Goal: Task Accomplishment & Management: Use online tool/utility

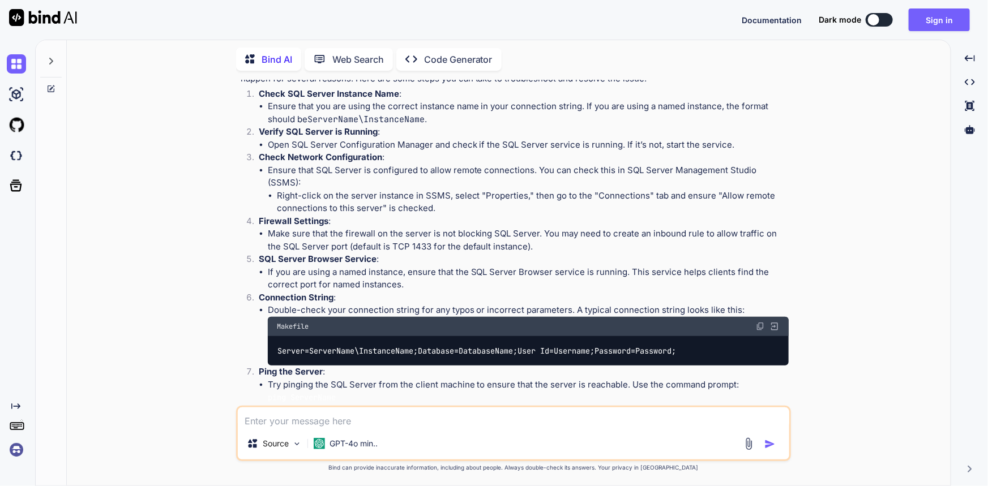
scroll to position [442, 0]
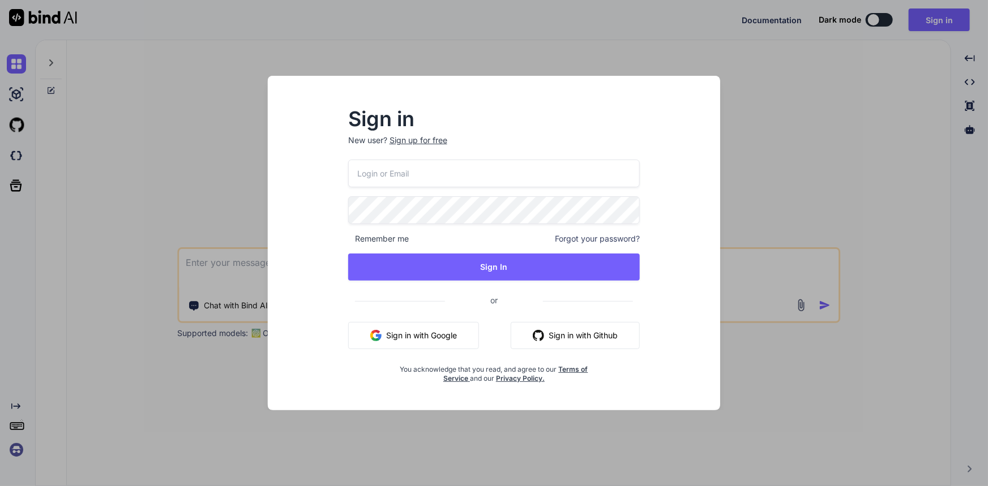
click at [420, 168] on input "email" at bounding box center [494, 174] width 292 height 28
type input "[EMAIL_ADDRESS][DOMAIN_NAME]"
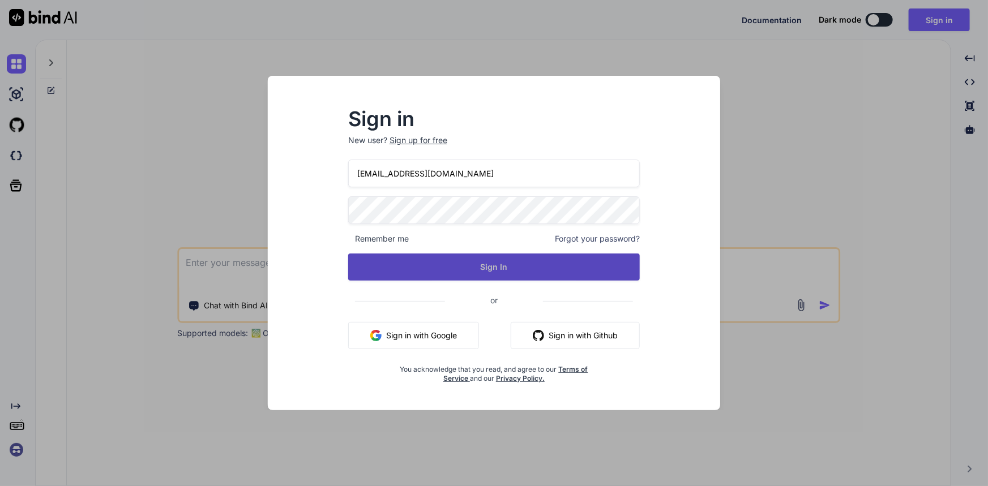
click at [494, 259] on button "Sign In" at bounding box center [494, 267] width 292 height 27
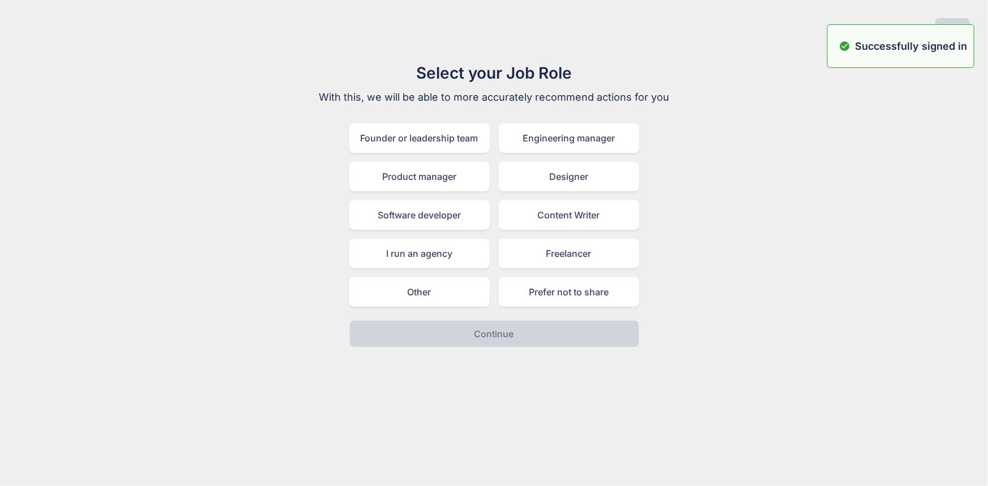
click at [928, 147] on div "Select your Job Role With this, we will be able to more accurately recommend ac…" at bounding box center [494, 204] width 970 height 287
click at [953, 22] on button "Skip" at bounding box center [952, 28] width 35 height 20
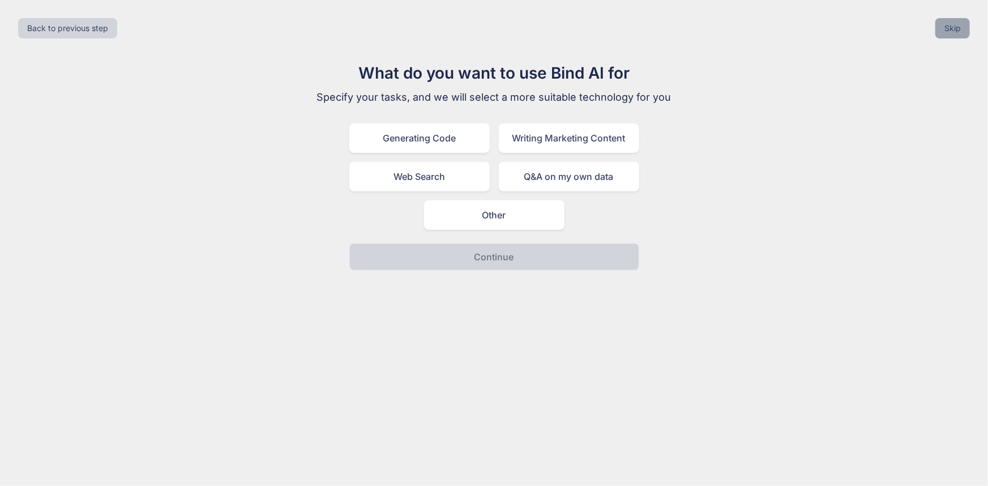
click at [952, 34] on button "Skip" at bounding box center [952, 28] width 35 height 20
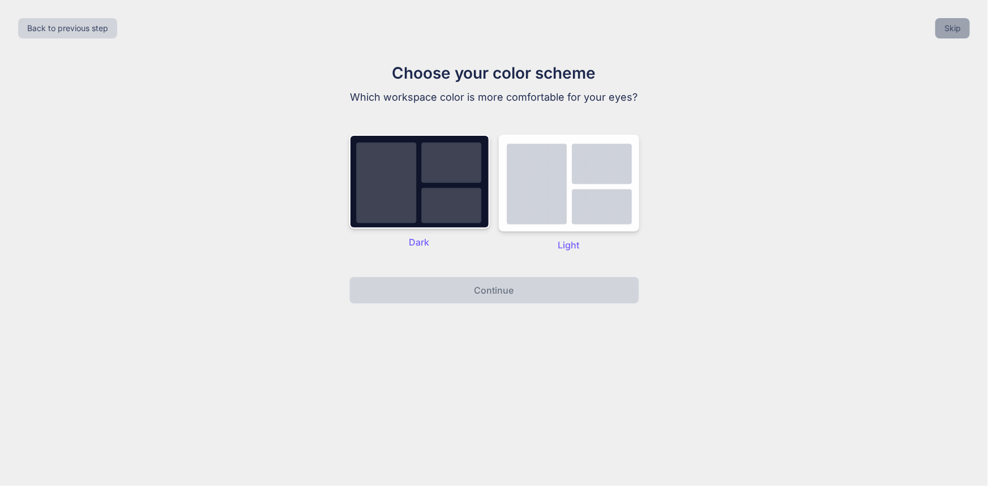
click at [950, 28] on button "Skip" at bounding box center [952, 28] width 35 height 20
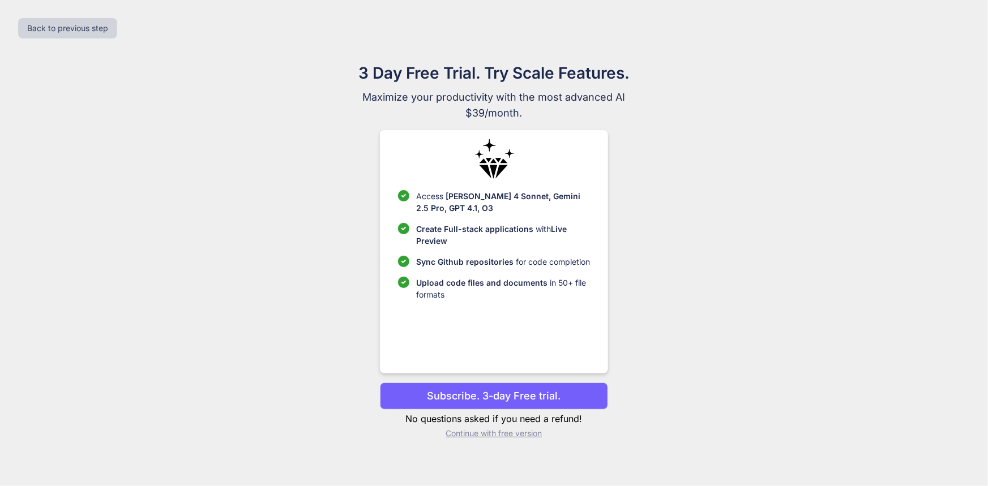
click at [516, 434] on p "Continue with free version" at bounding box center [494, 433] width 228 height 11
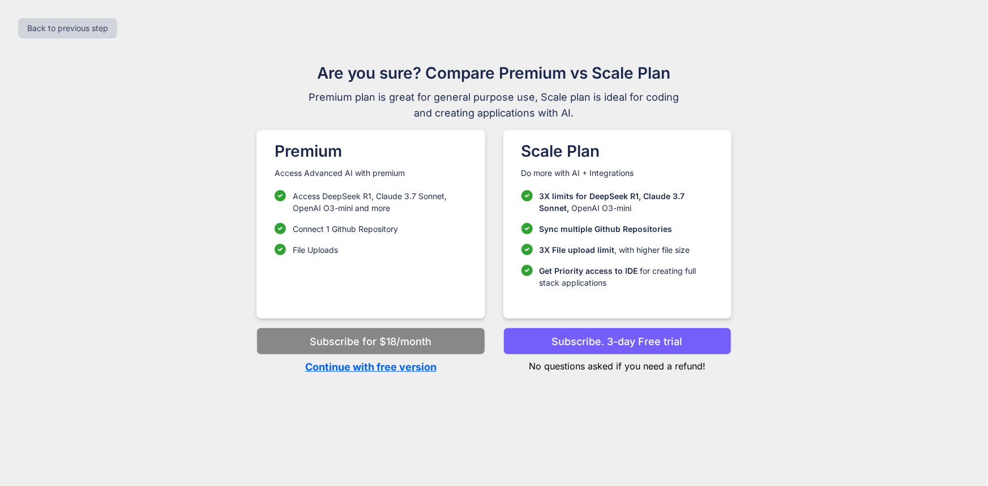
click at [355, 370] on p "Continue with free version" at bounding box center [371, 367] width 228 height 15
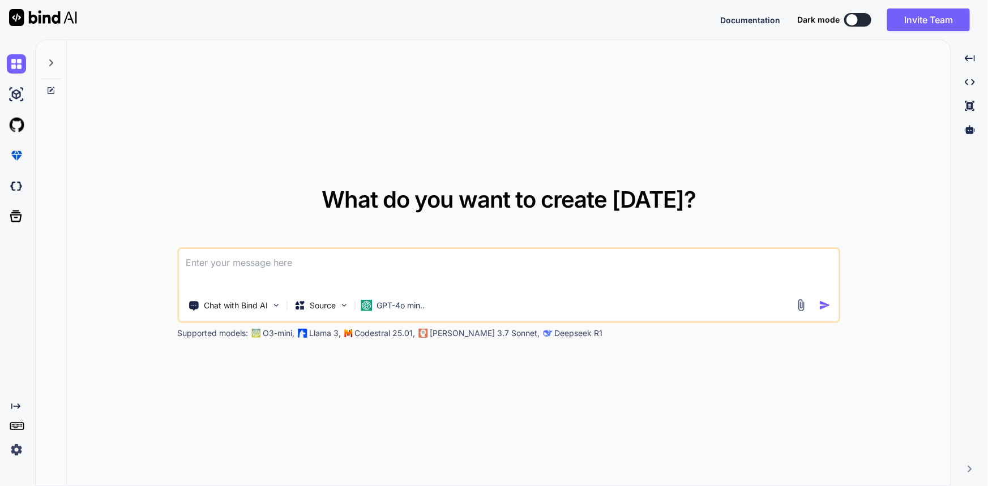
click at [301, 286] on textarea at bounding box center [509, 270] width 660 height 42
type textarea "x"
type textarea "Generative AI along with .NET and Azure AI Services."
type textarea "x"
type textarea "Generative AI along with .NET and Azure AI Services."
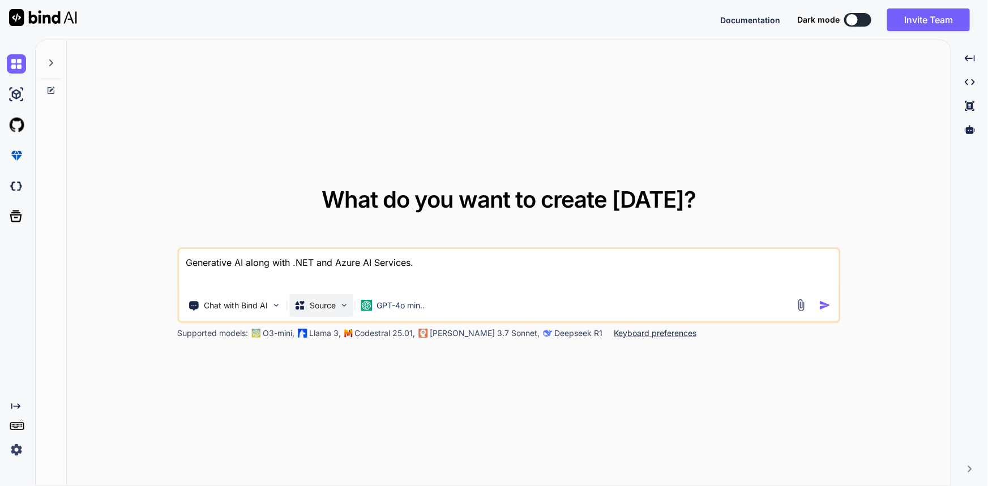
type textarea "x"
type textarea "PGenerative AI along with .NET and Azure AI Services."
type textarea "x"
type textarea "PrGenerative AI along with .NET and Azure AI Services."
type textarea "x"
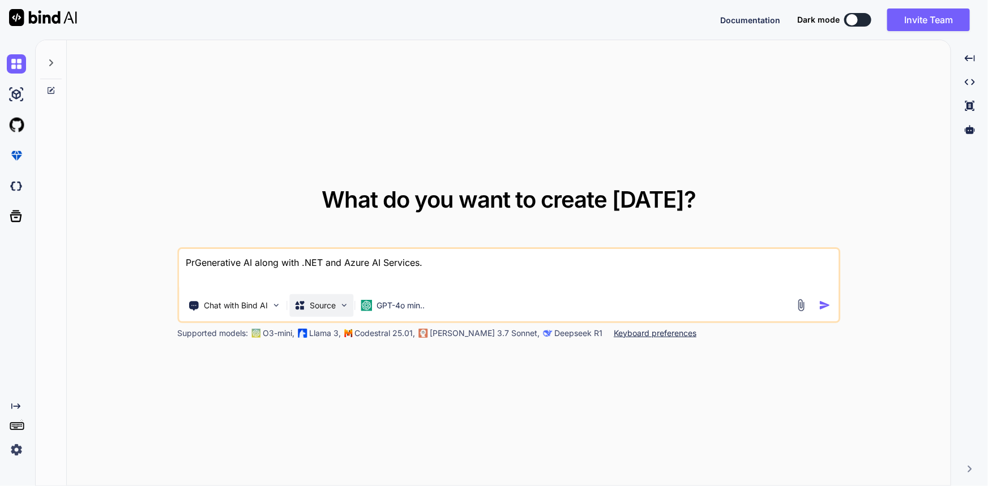
type textarea "ProGenerative AI along with .NET and Azure AI Services."
type textarea "x"
type textarea "ProvGenerative AI along with .NET and Azure AI Services."
type textarea "x"
type textarea "ProviGenerative AI along with .NET and Azure AI Services."
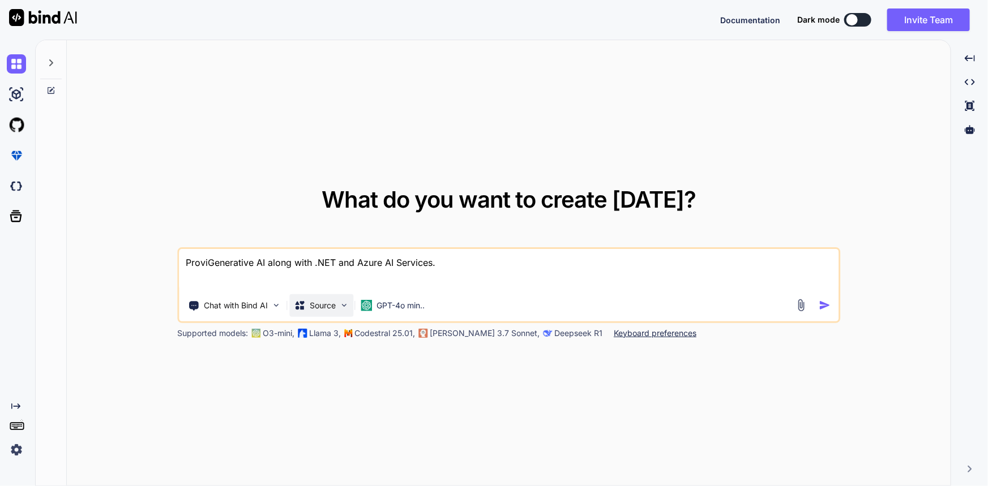
type textarea "x"
type textarea "ProvidGenerative AI along with .NET and Azure AI Services."
type textarea "x"
type textarea "ProvideGenerative AI along with .NET and Azure AI Services."
type textarea "x"
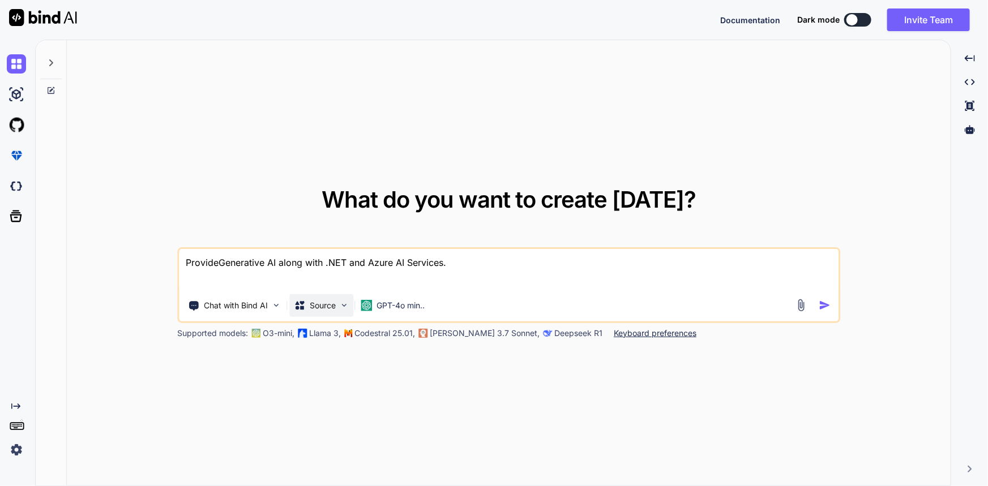
type textarea "Provide Generative AI along with .NET and Azure AI Services."
type textarea "x"
type textarea "Provide sGenerative AI along with .NET and Azure AI Services."
type textarea "x"
type textarea "Provide soGenerative AI along with .NET and Azure AI Services."
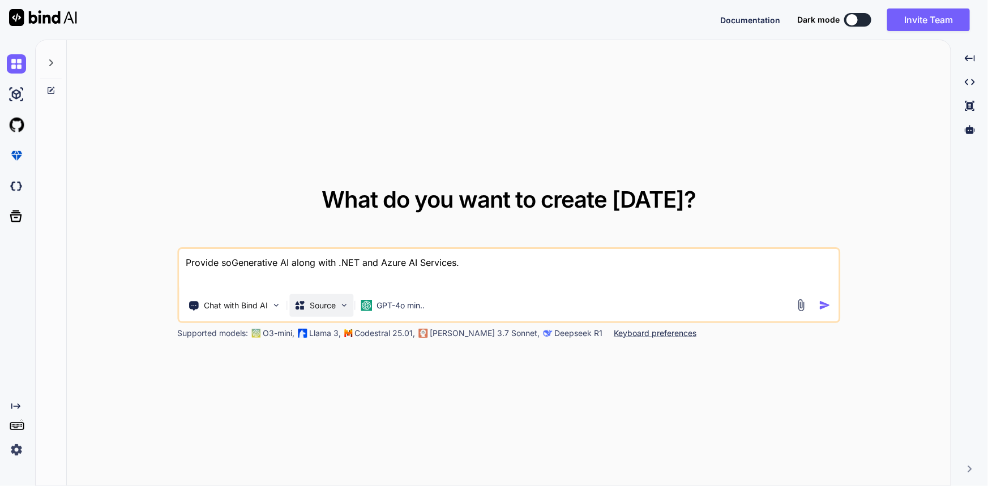
type textarea "x"
type textarea "Provide someGenerative AI along with .NET and Azure AI Services."
type textarea "x"
type textarea "Provide some Generative AI along with .NET and Azure AI Services."
type textarea "x"
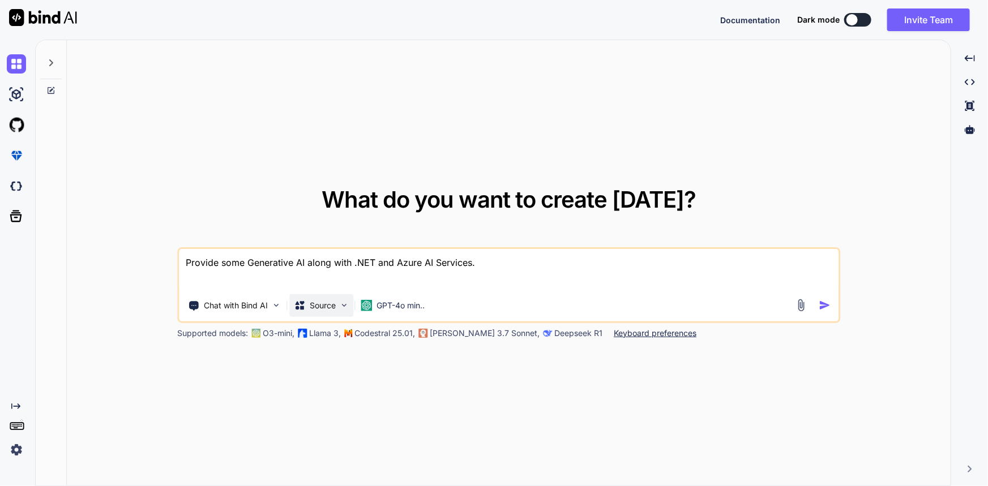
type textarea "Provide some uGenerative AI along with .NET and Azure AI Services."
type textarea "x"
type textarea "Provide some usGenerative AI along with .NET and Azure AI Services."
type textarea "x"
type textarea "Provide some useGenerative AI along with .NET and Azure AI Services."
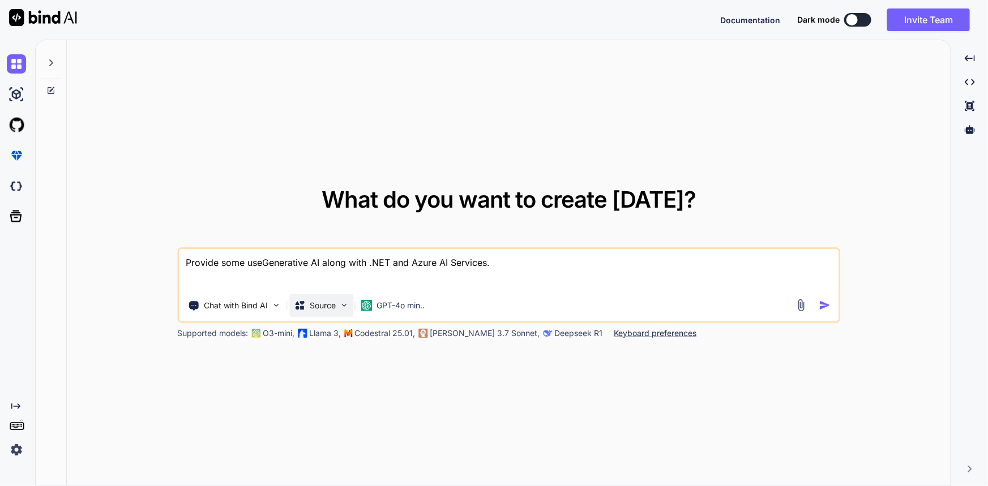
type textarea "x"
type textarea "Provide some usecGenerative AI along with .NET and Azure AI Services."
type textarea "x"
type textarea "Provide some usecaGenerative AI along with .NET and Azure AI Services."
type textarea "x"
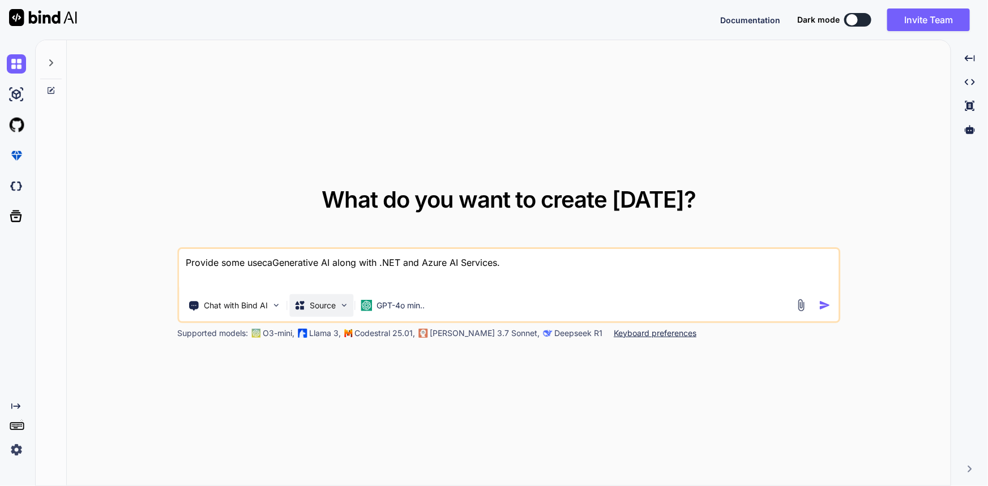
type textarea "Provide some usecasGenerative AI along with .NET and Azure AI Services."
type textarea "x"
type textarea "Provide some usecaseGenerative AI along with .NET and Azure AI Services."
type textarea "x"
type textarea "Provide some usecasedGenerative AI along with .NET and Azure AI Services."
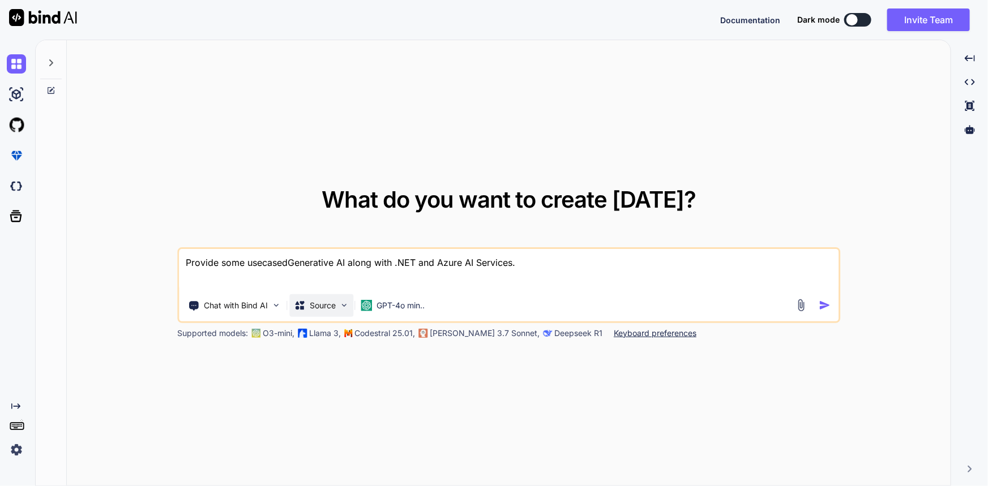
type textarea "x"
type textarea "Provide some usecased Generative AI along with .NET and Azure AI Services."
type textarea "x"
type textarea "Provide some usecased ofGenerative AI along with .NET and Azure AI Services."
type textarea "x"
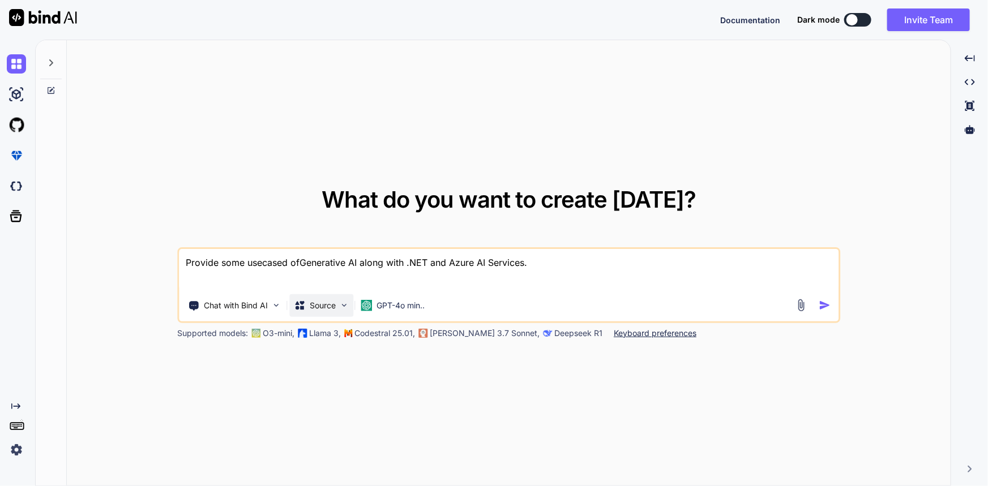
type textarea "Provide some usecased of Generative AI along with .NET and Azure AI Services."
type textarea "x"
type textarea "Provide some use cased of Generative AI along with .NET and Azure AI Services."
type textarea "x"
type textarea "Provide some use casedof Generative AI along with .NET and Azure AI Services."
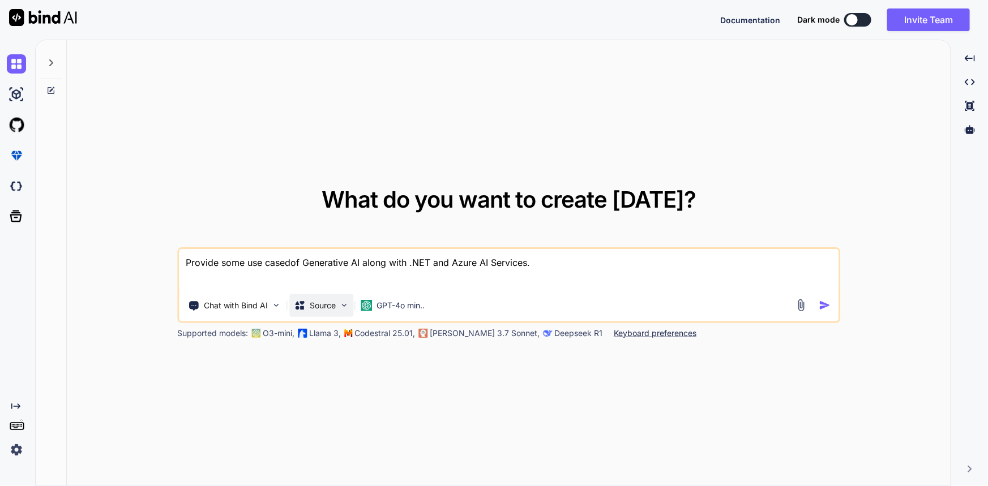
type textarea "x"
type textarea "Provide some use caseof Generative AI along with .NET and Azure AI Services."
type textarea "x"
type textarea "Provide some use case of Generative AI along with .NET and Azure AI Services."
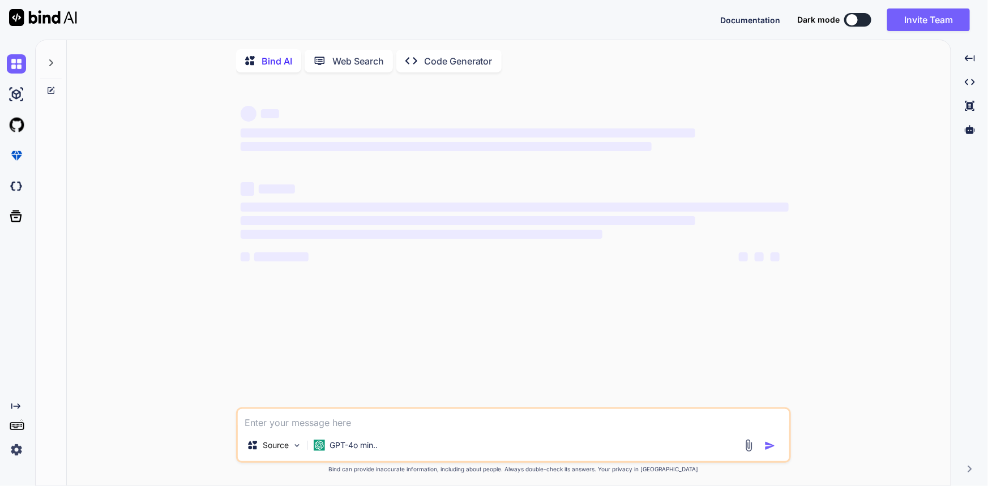
scroll to position [4, 0]
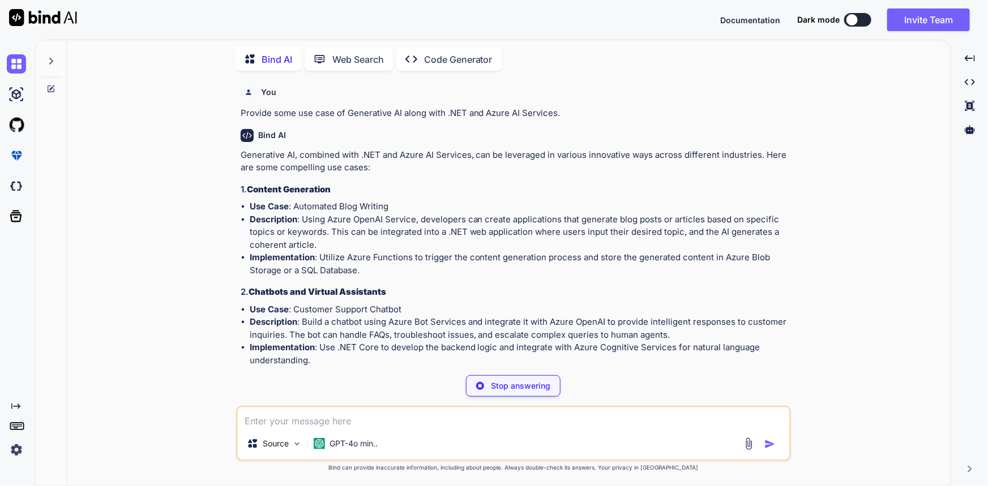
type textarea "x"
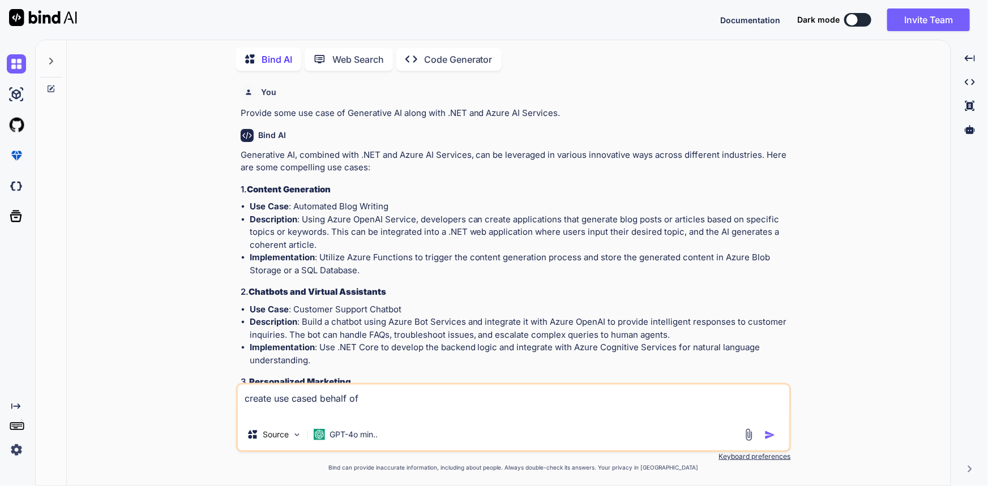
paste textarea "Understand the Fundamentals of Generative AI Integrate Azure AI Services with .…"
type textarea "create use cased behalf of Understand the Fundamentals of Generative AI Integra…"
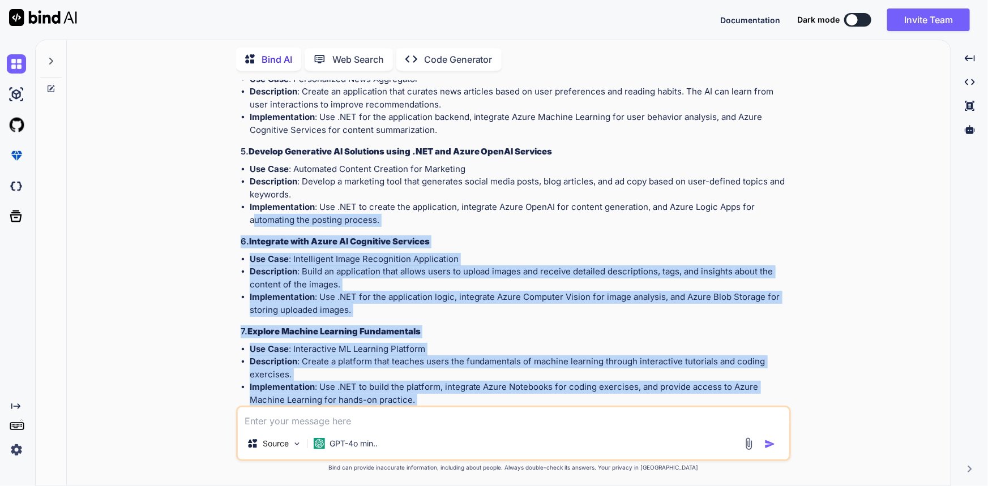
scroll to position [1317, 0]
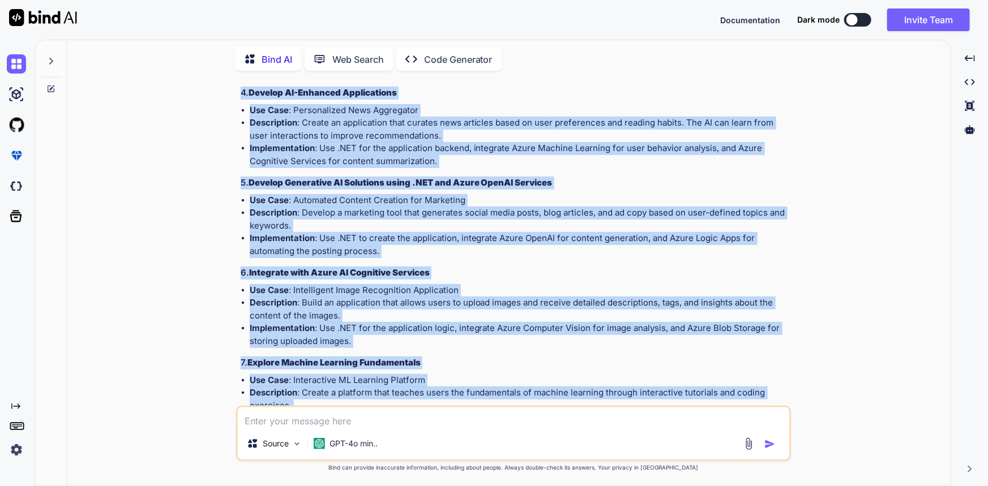
drag, startPoint x: 418, startPoint y: 314, endPoint x: 231, endPoint y: 91, distance: 291.8
click at [231, 91] on div "You Provide some use case of Generative AI along with .NET and Azure AI Service…" at bounding box center [513, 283] width 875 height 406
copy div "4. Develop AI-Enhanced Applications Use Case : Personalized News Aggregator Des…"
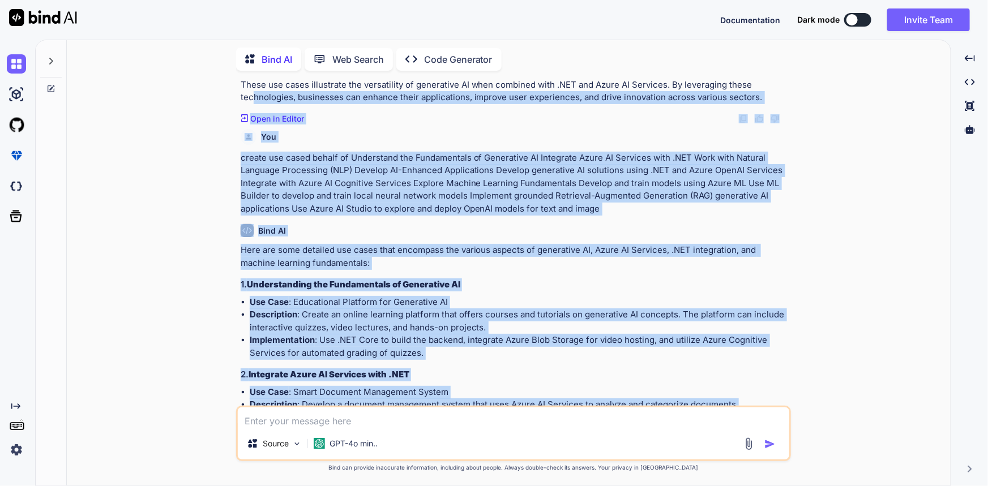
scroll to position [848, 0]
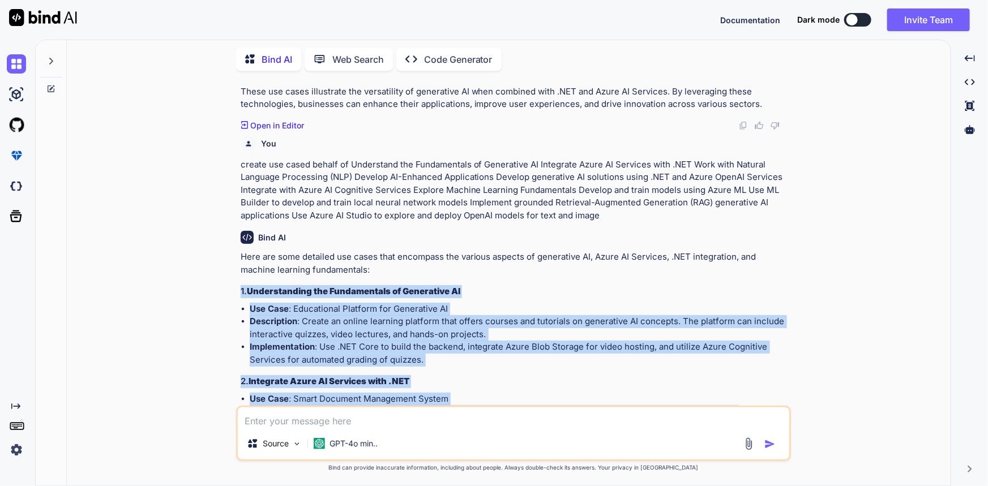
drag, startPoint x: 305, startPoint y: 223, endPoint x: 232, endPoint y: 294, distance: 101.7
click at [232, 294] on div "You Provide some use case of Generative AI along with .NET and Azure AI Service…" at bounding box center [513, 283] width 875 height 406
copy div "1. Understanding the Fundamentals of Generative AI Use Case : Educational Platf…"
